Goal: Information Seeking & Learning: Learn about a topic

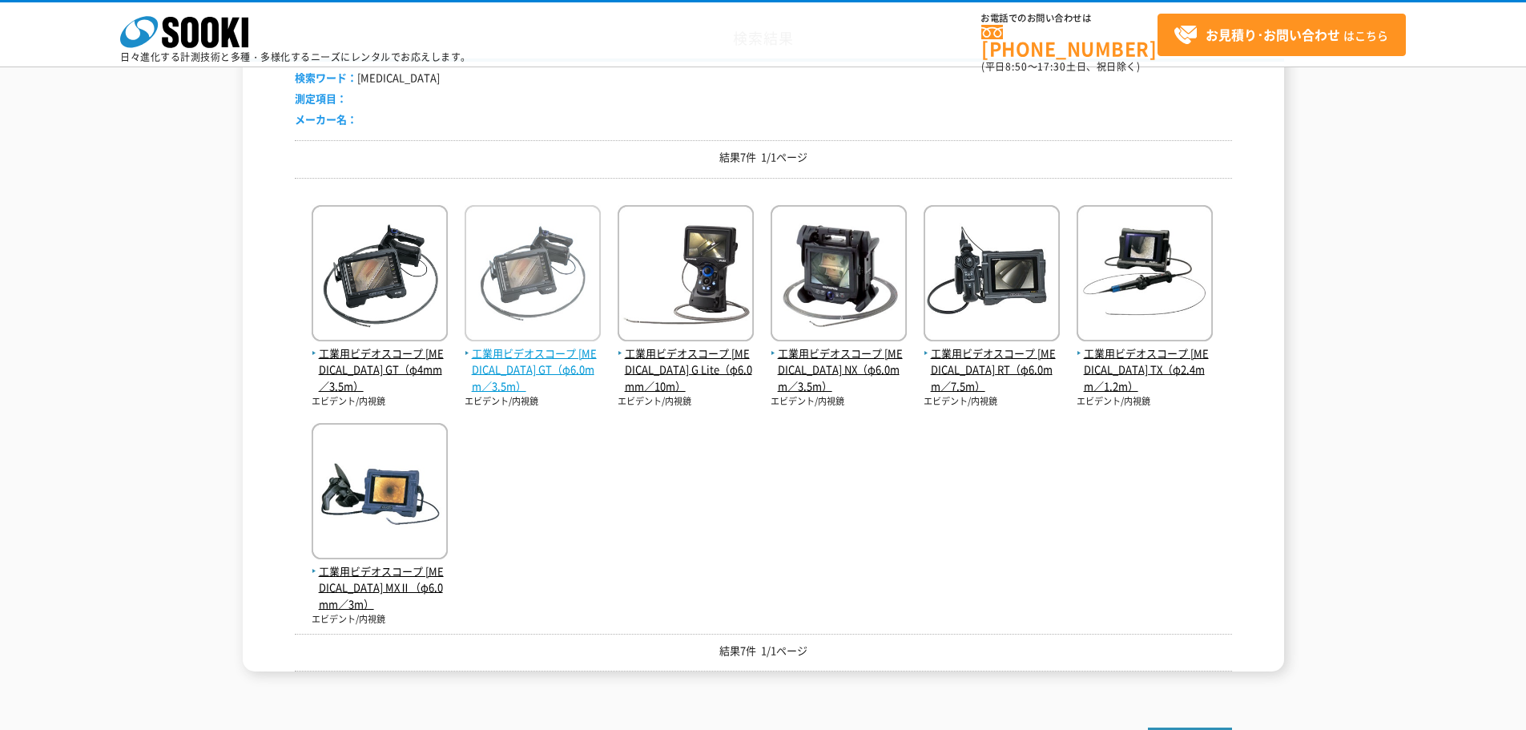
click at [545, 365] on span "工業用ビデオスコープ IPLEX GT（φ6.0mm／3.5m）" at bounding box center [533, 370] width 136 height 50
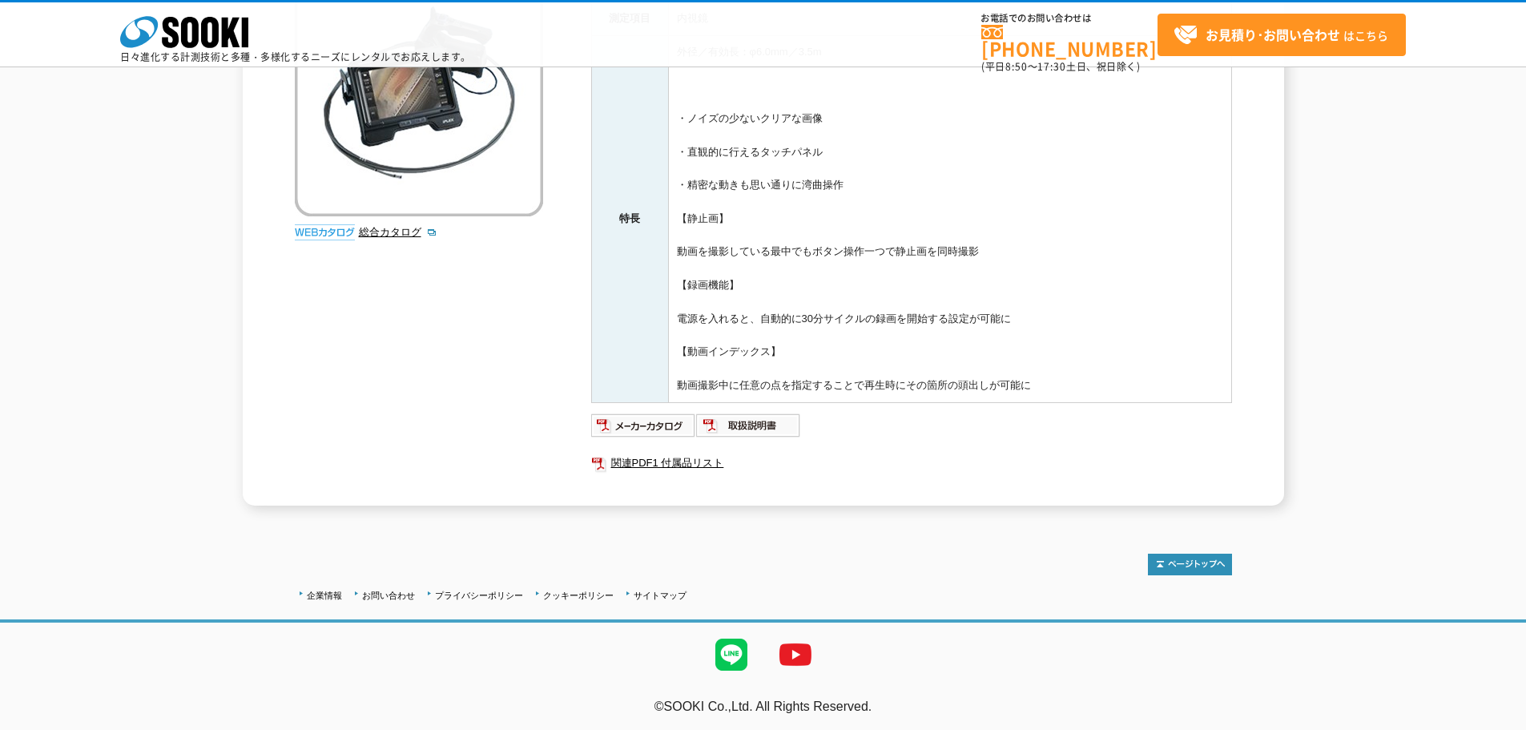
scroll to position [259, 0]
